Goal: Task Accomplishment & Management: Use online tool/utility

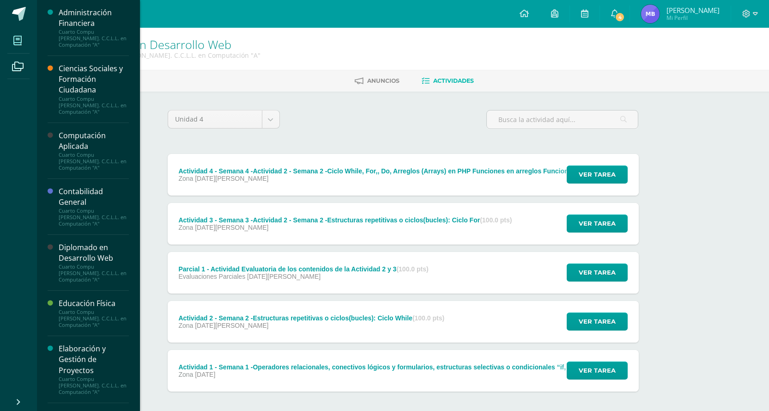
click at [21, 36] on icon at bounding box center [17, 40] width 8 height 9
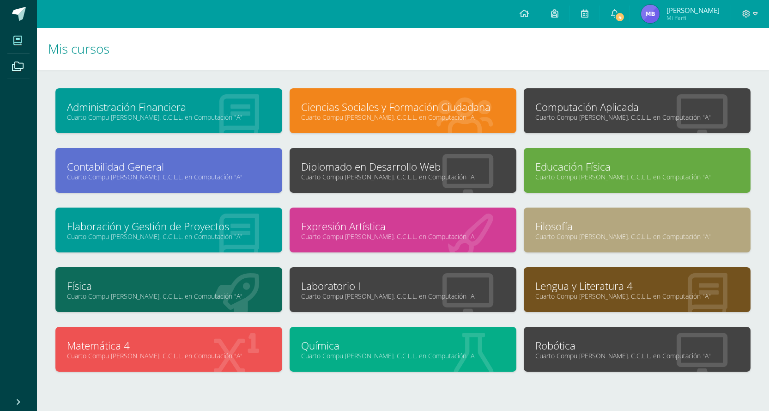
click at [610, 122] on div "Computación Aplicada Cuarto Compu [PERSON_NAME]. C.C.L.L. en Computación "A"" at bounding box center [637, 110] width 227 height 45
click at [557, 118] on link "Cuarto Compu [PERSON_NAME]. C.C.L.L. en Computación "A"" at bounding box center [637, 117] width 204 height 9
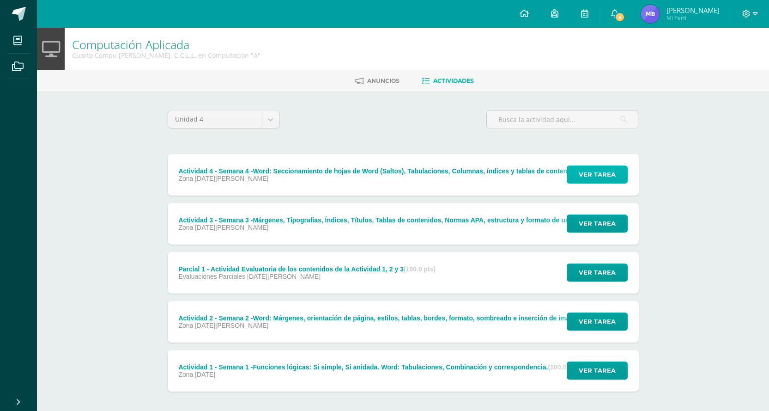
click at [590, 177] on span "Ver tarea" at bounding box center [597, 174] width 37 height 17
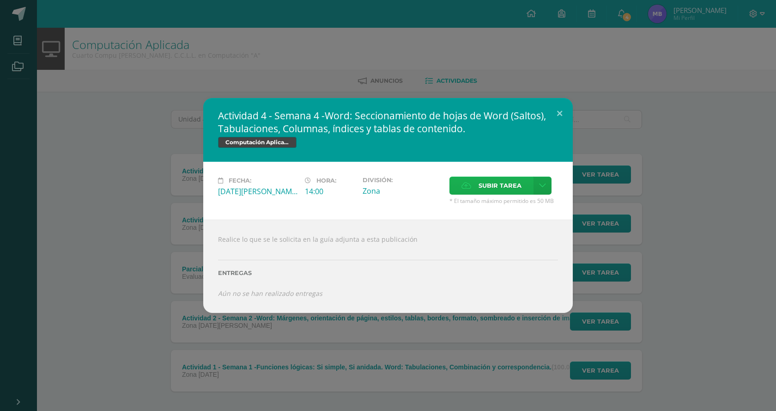
click at [481, 185] on span "Subir tarea" at bounding box center [500, 185] width 43 height 17
click at [0, 0] on input "Subir tarea" at bounding box center [0, 0] width 0 height 0
